Goal: Find specific page/section: Find specific page/section

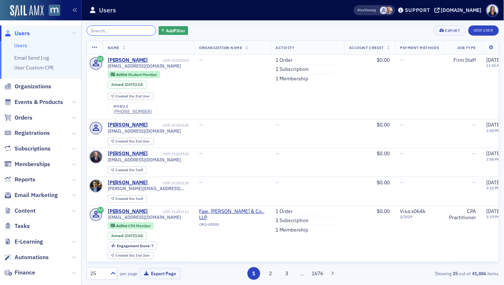
click at [108, 29] on input "search" at bounding box center [122, 30] width 70 height 10
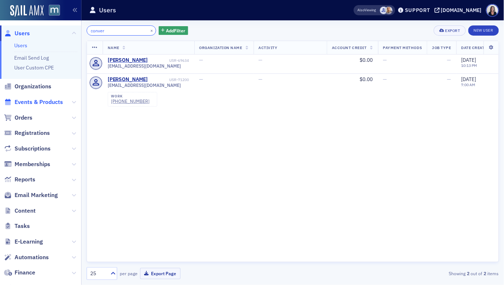
type input "conver"
click at [48, 100] on span "Events & Products" at bounding box center [39, 102] width 48 height 8
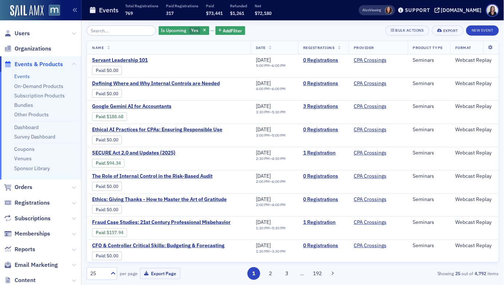
click at [98, 30] on input "search" at bounding box center [122, 30] width 70 height 10
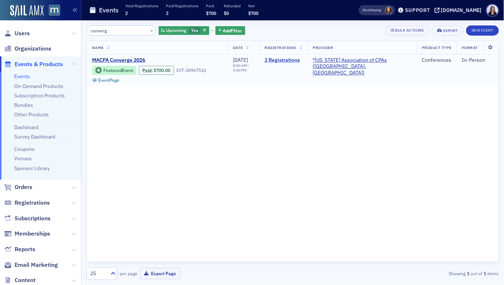
type input "converg"
click at [298, 61] on link "2 Registrations" at bounding box center [284, 60] width 38 height 7
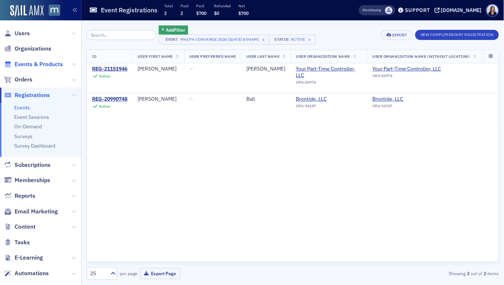
click at [50, 64] on span "Events & Products" at bounding box center [39, 64] width 48 height 8
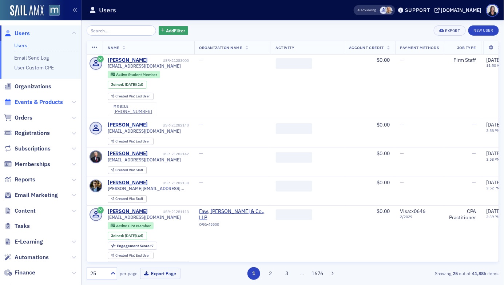
click at [51, 100] on span "Events & Products" at bounding box center [39, 102] width 48 height 8
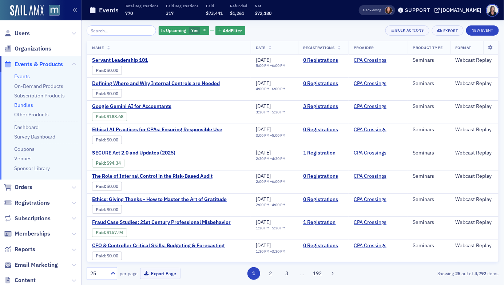
click at [29, 105] on link "Bundles" at bounding box center [23, 105] width 19 height 7
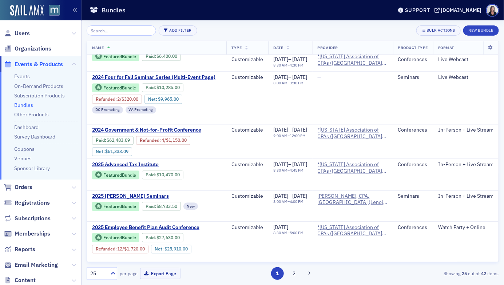
scroll to position [539, 0]
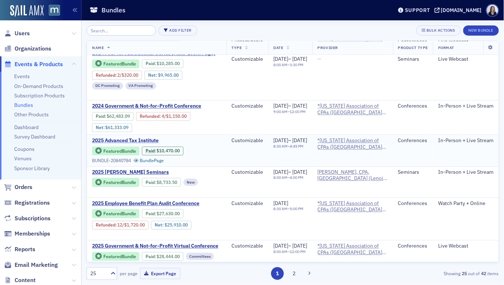
click at [149, 138] on span "2025 Advanced Tax Institute" at bounding box center [153, 141] width 122 height 7
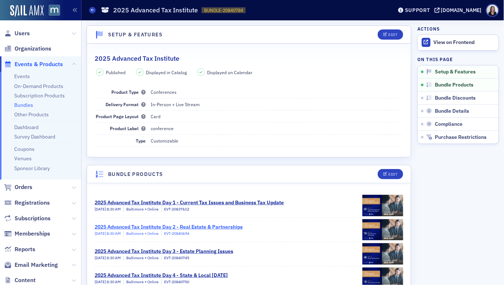
click at [192, 226] on div "2025 Advanced Tax Institute Day 2 - Real Estate & Partnerships" at bounding box center [169, 227] width 148 height 8
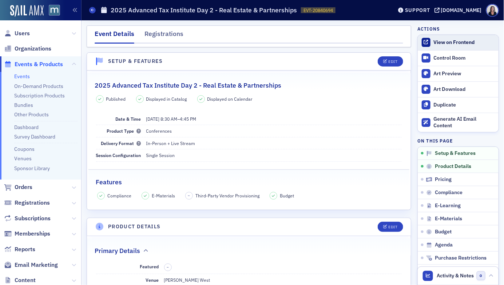
click at [445, 42] on div "View on Frontend" at bounding box center [464, 42] width 61 height 7
